Goal: Task Accomplishment & Management: Use online tool/utility

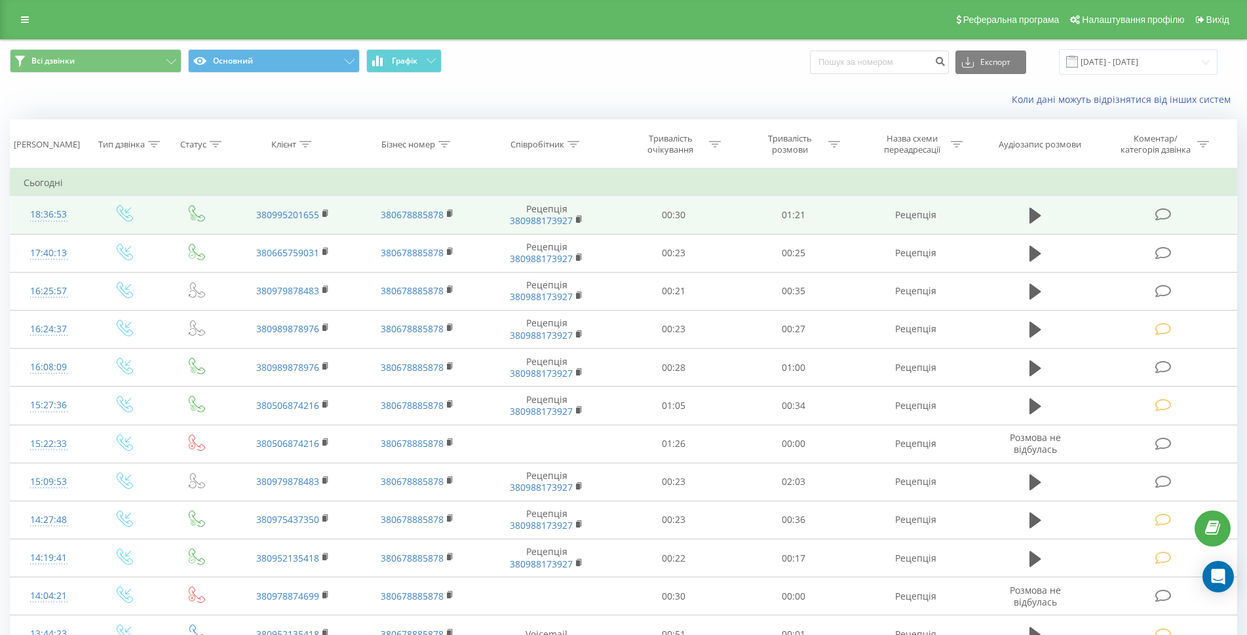
click at [1171, 209] on icon at bounding box center [1163, 215] width 16 height 14
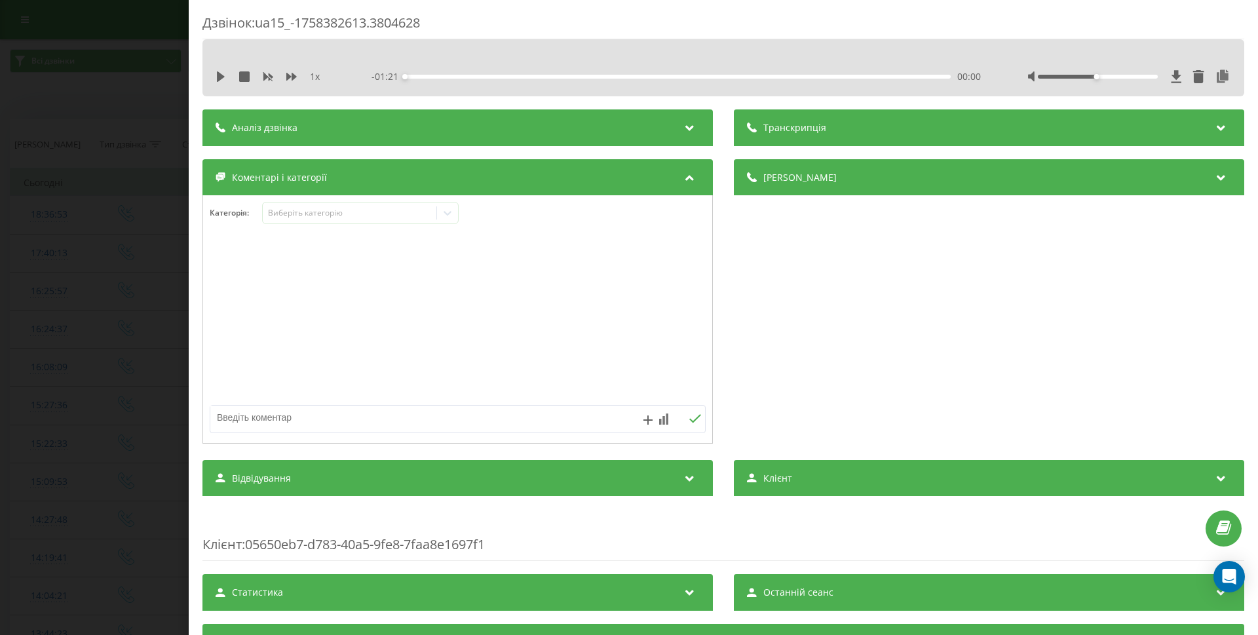
click at [252, 436] on div at bounding box center [457, 340] width 509 height 199
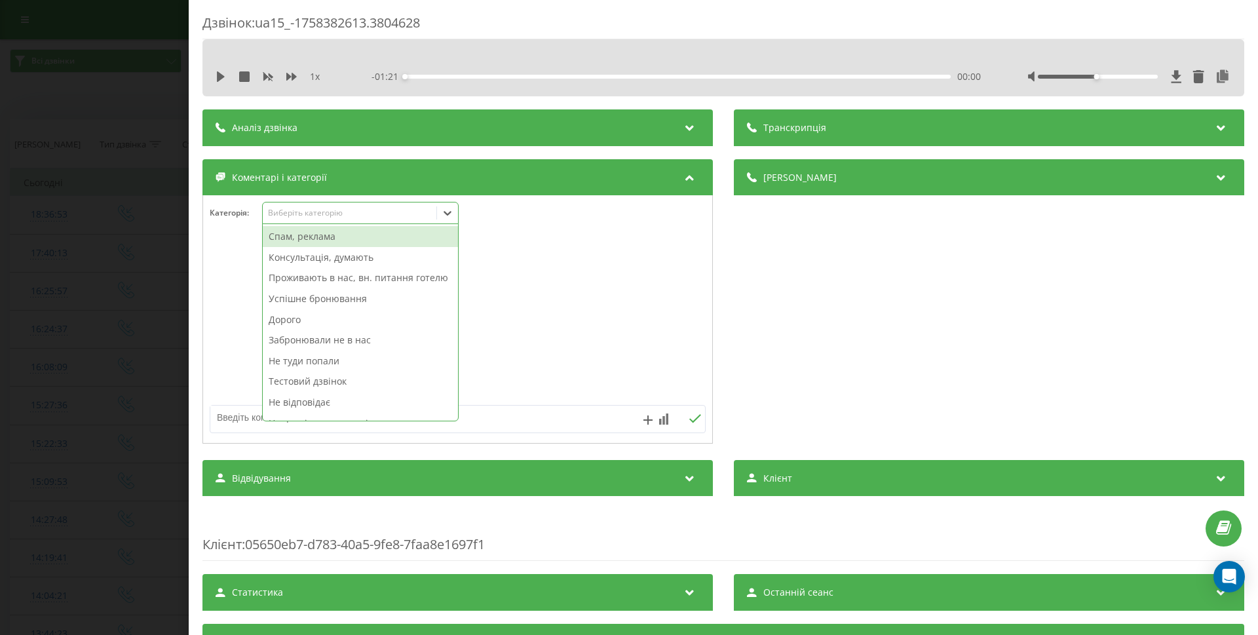
click at [356, 215] on div "Виберіть категорію" at bounding box center [350, 213] width 164 height 10
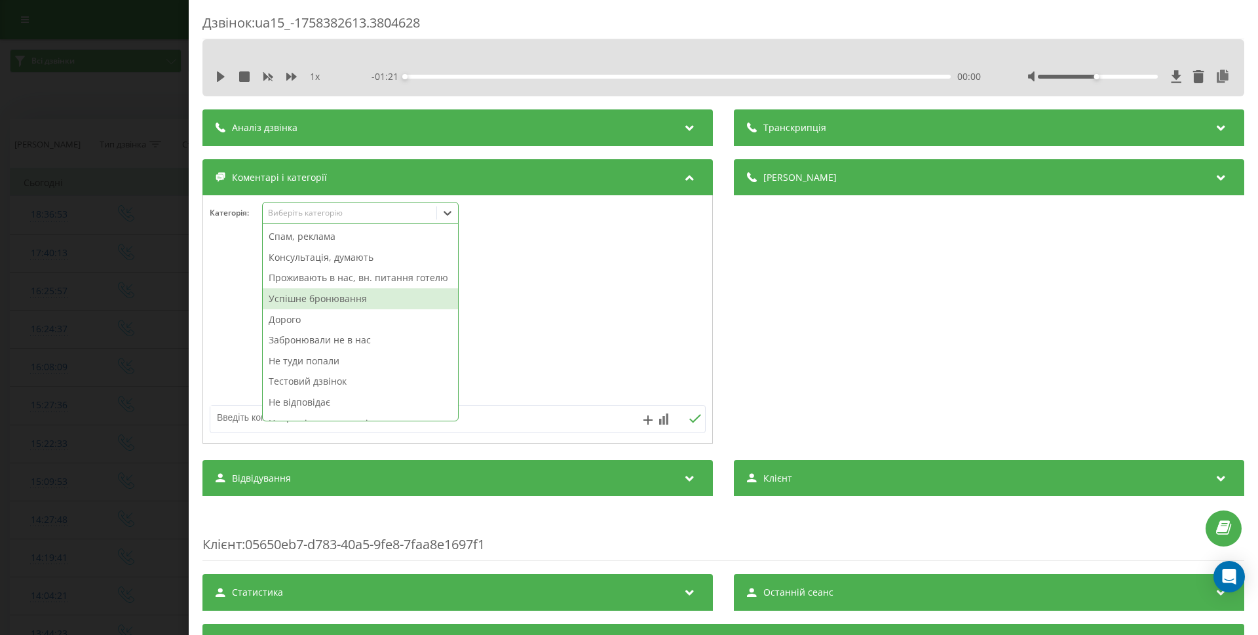
click at [323, 309] on div "Успішне бронювання" at bounding box center [360, 298] width 195 height 21
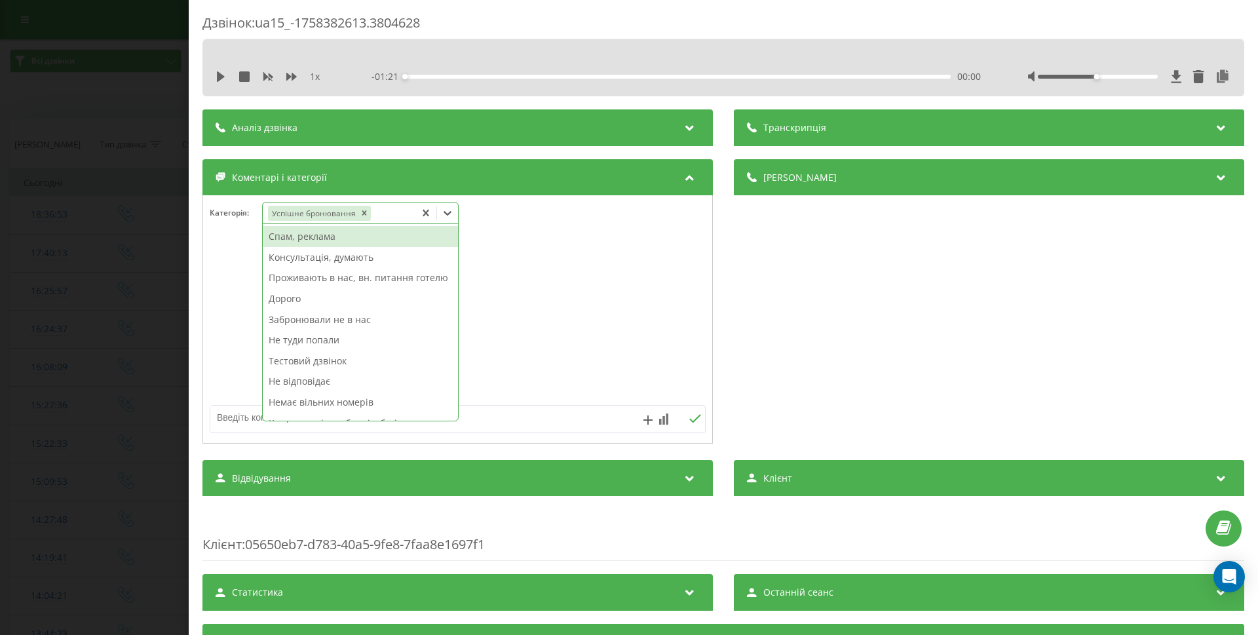
click at [100, 279] on div "Дзвінок : ua15_-1758382613.3804628 1 x - 01:21 00:00 00:00 Транскрипція Для AI-…" at bounding box center [629, 317] width 1258 height 635
